Goal: Navigation & Orientation: Find specific page/section

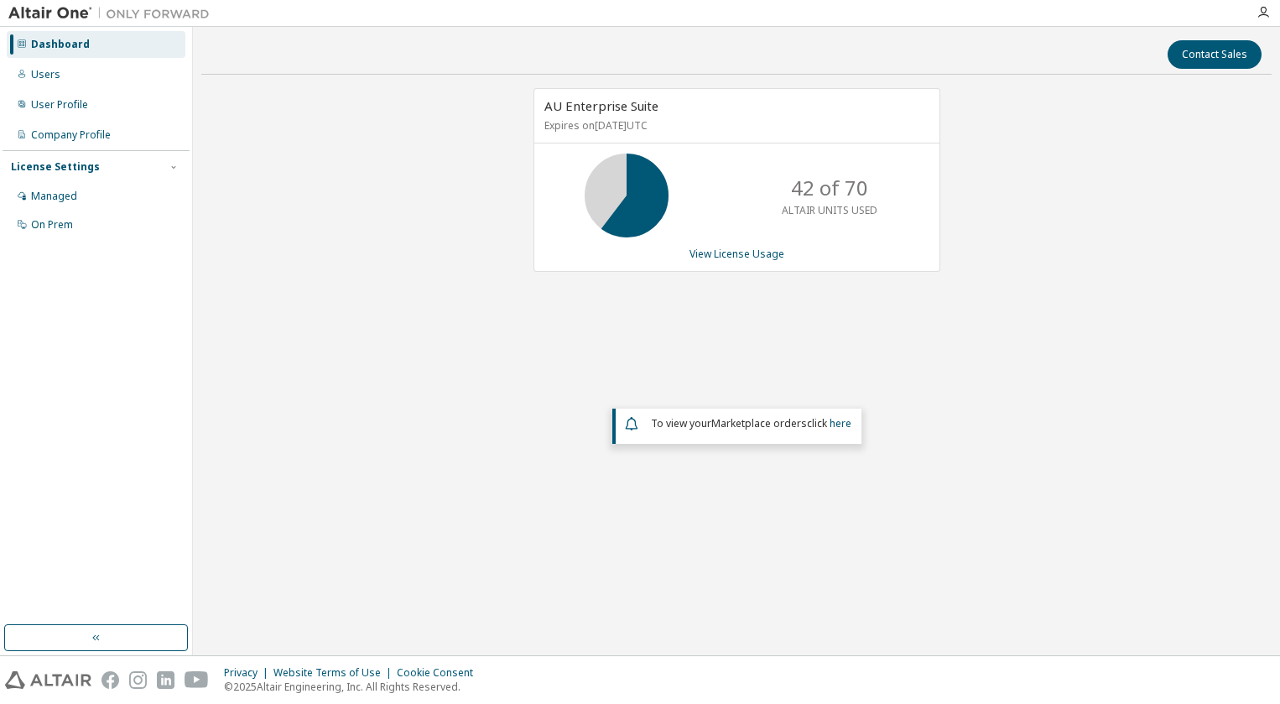
click at [1112, 462] on div "AU Enterprise Suite Expires on January 12, 2026 UTC 42 of 70 ALTAIR UNITS USED …" at bounding box center [736, 316] width 1070 height 457
